Goal: Task Accomplishment & Management: Understand process/instructions

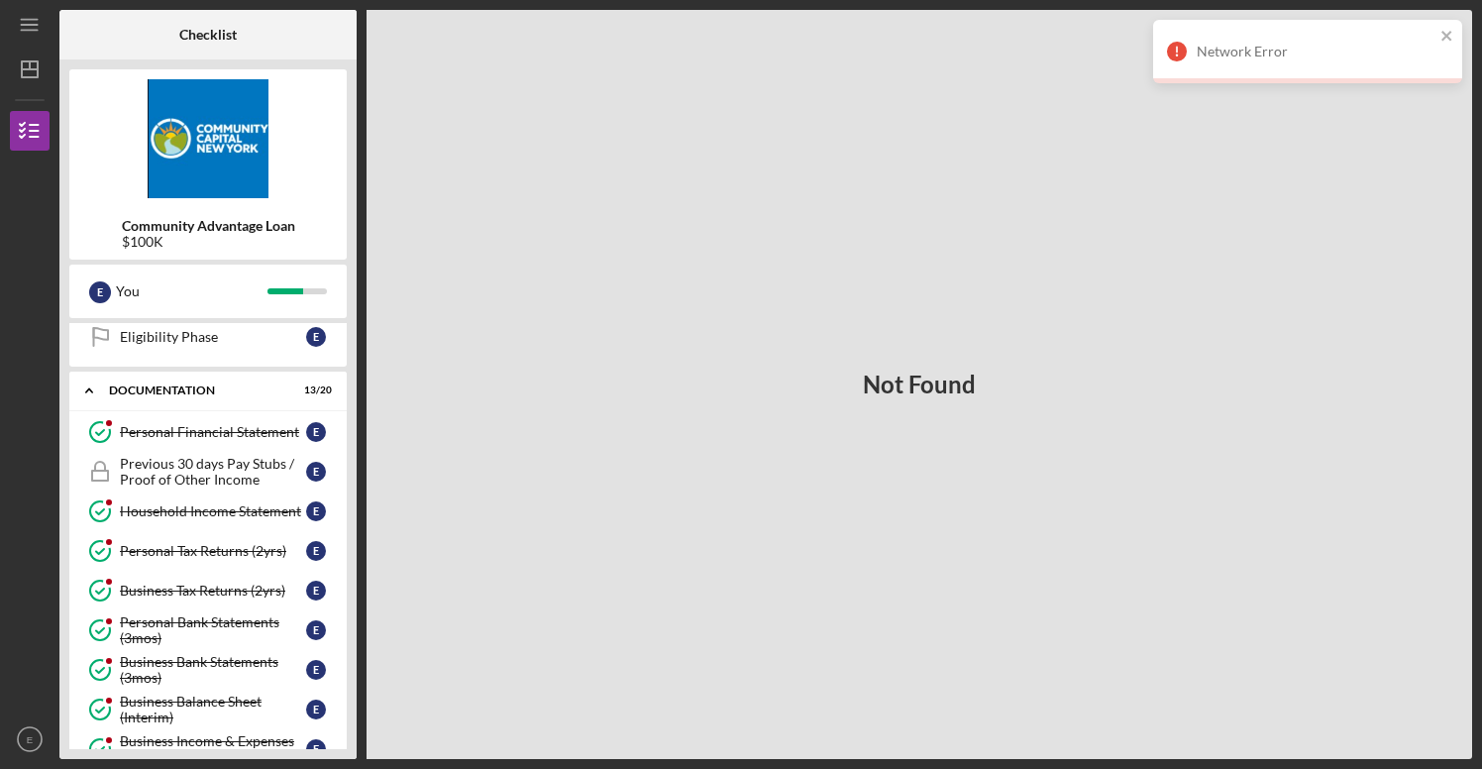
scroll to position [335, 0]
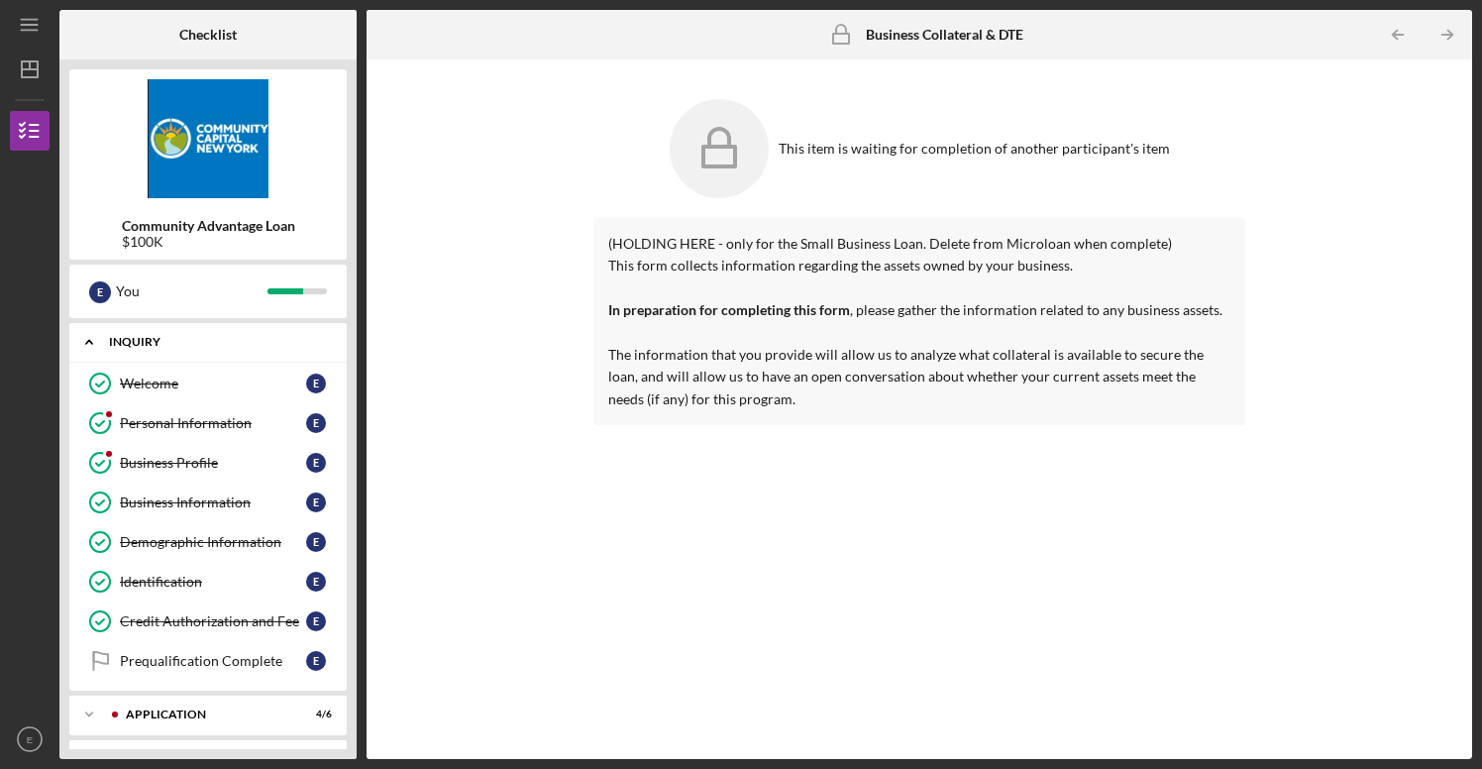
click at [90, 341] on polyline at bounding box center [89, 343] width 6 height 4
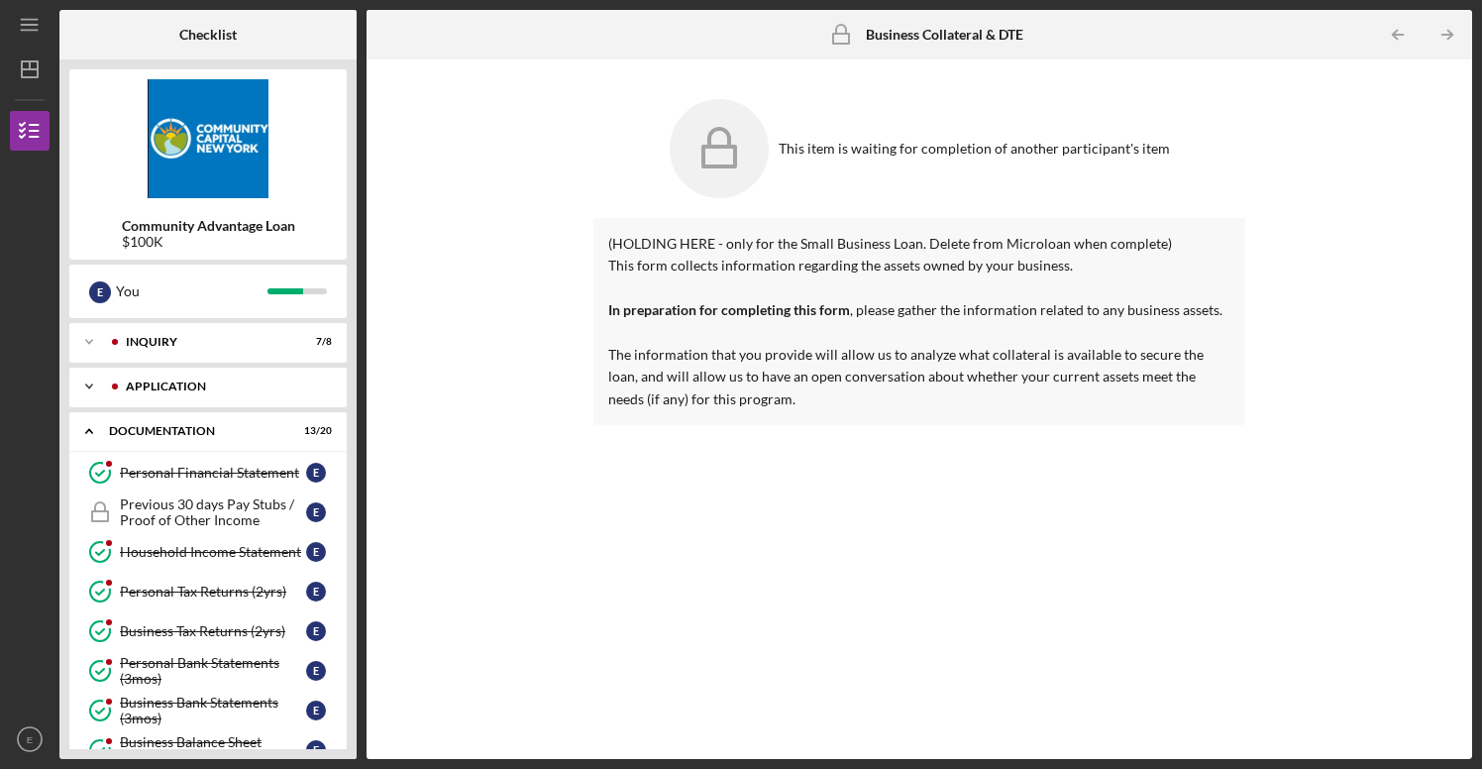
click at [91, 385] on polyline at bounding box center [89, 386] width 6 height 4
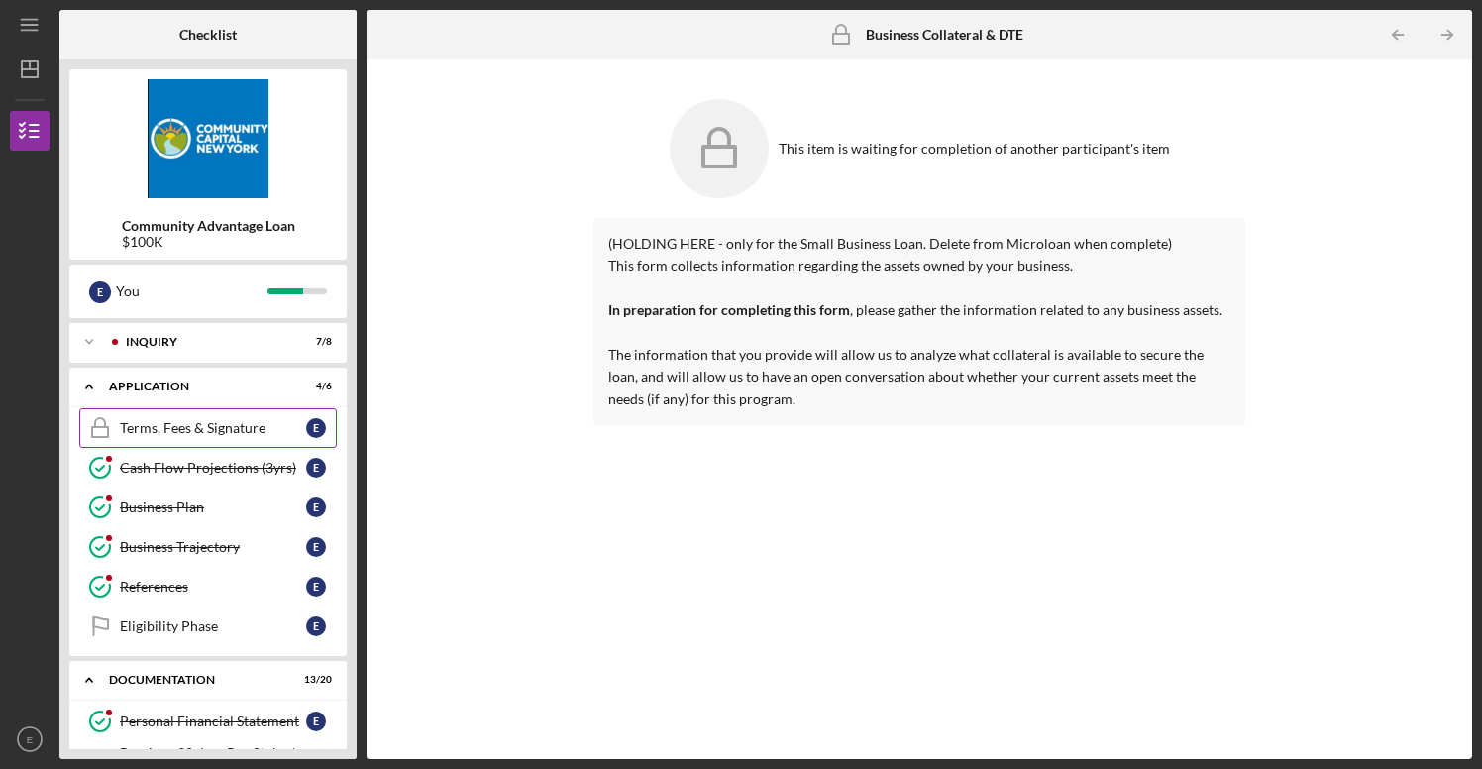
click at [142, 430] on div "Terms, Fees & Signature" at bounding box center [213, 428] width 186 height 16
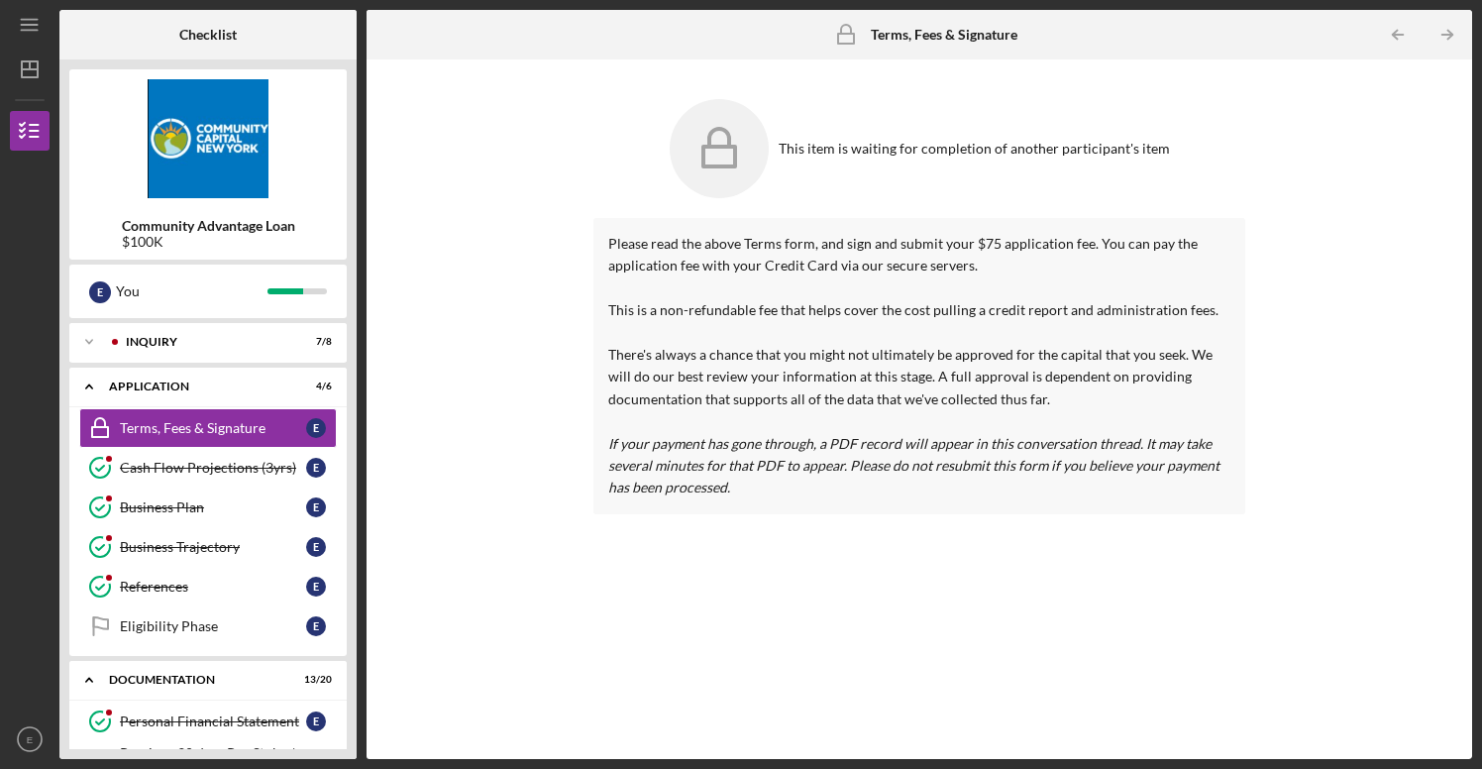
click at [856, 527] on div "Please read the above Terms form, and sign and submit your $75 application fee.…" at bounding box center [919, 473] width 652 height 511
